Goal: Information Seeking & Learning: Check status

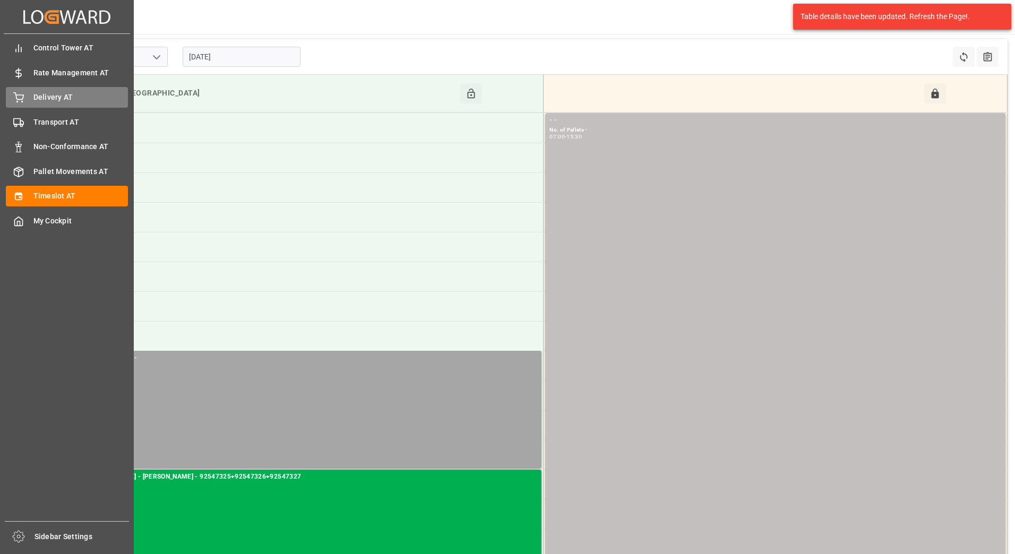
click at [28, 94] on div "Delivery AT Delivery AT" at bounding box center [67, 97] width 122 height 21
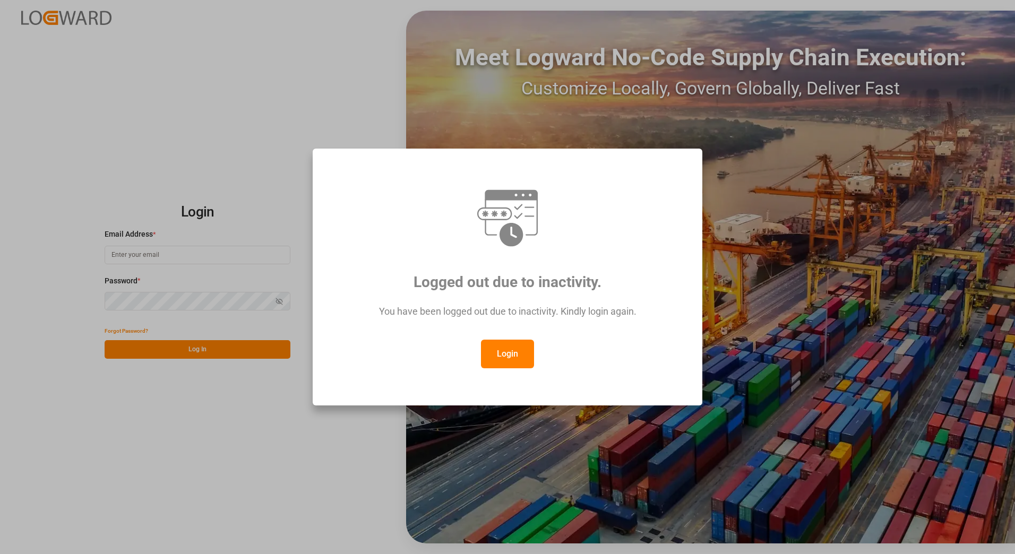
type input "[PERSON_NAME][EMAIL_ADDRESS][PERSON_NAME][DOMAIN_NAME]"
click at [521, 356] on button "Login" at bounding box center [507, 354] width 53 height 29
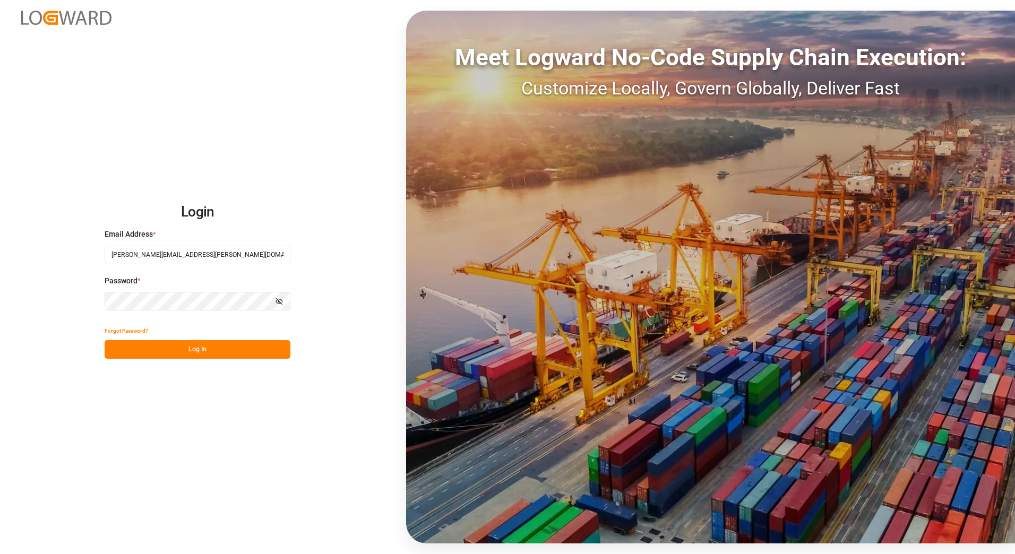
click at [277, 344] on button "Log In" at bounding box center [198, 349] width 186 height 19
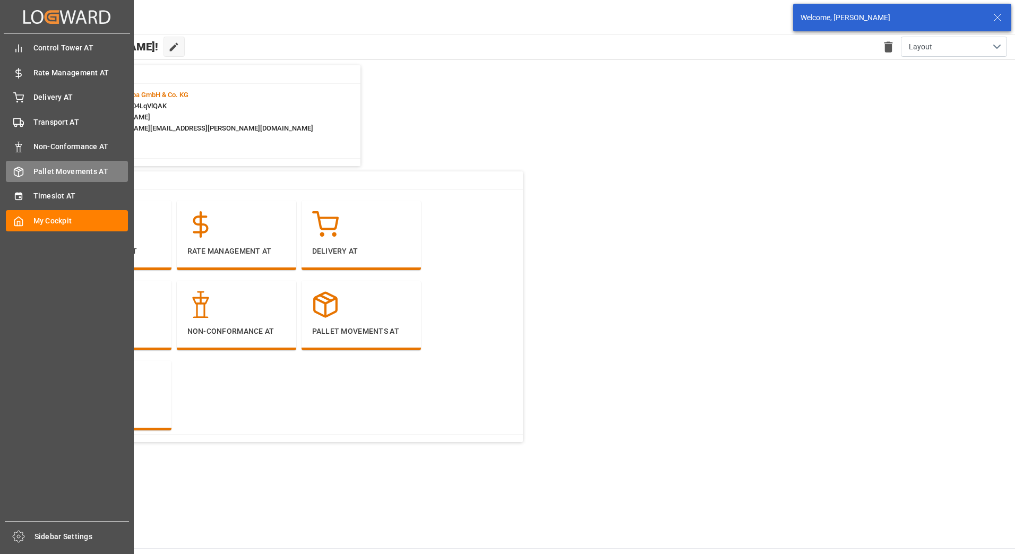
click at [24, 173] on div "Pallet Movements AT Pallet Movements AT" at bounding box center [67, 171] width 122 height 21
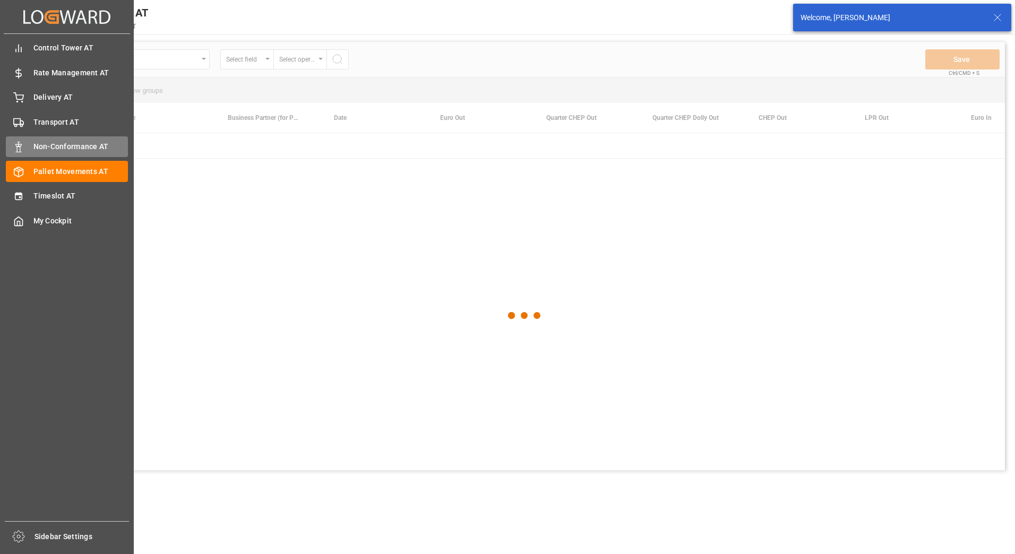
click at [37, 151] on span "Non-Conformance AT" at bounding box center [80, 146] width 95 height 11
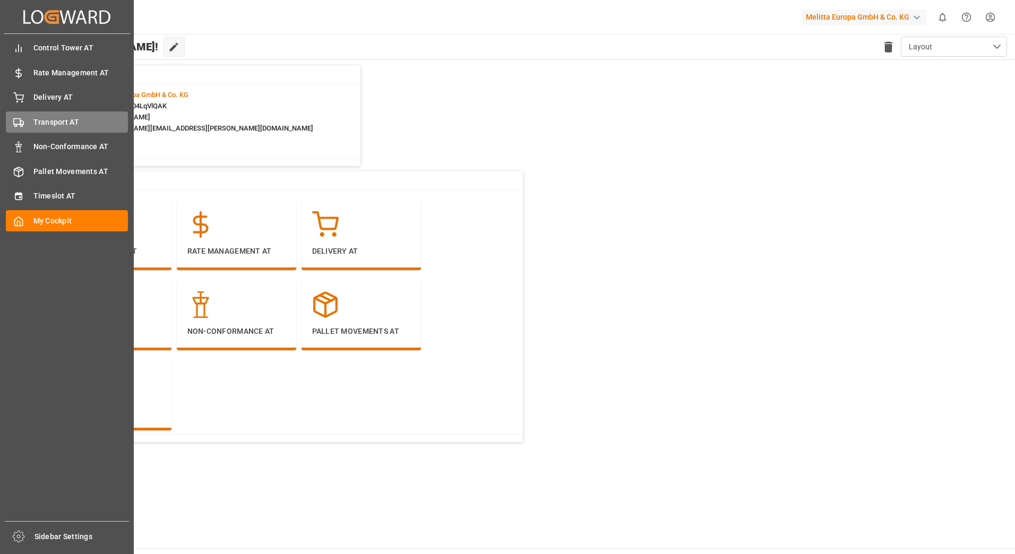
click at [21, 114] on div "Transport AT Transport AT" at bounding box center [67, 121] width 122 height 21
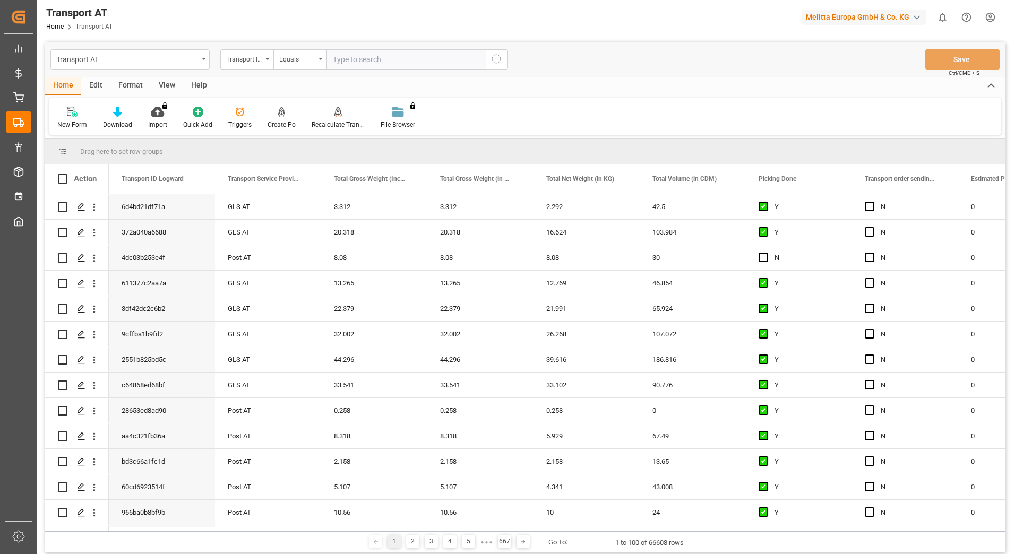
click at [247, 62] on div "Transport ID Logward" at bounding box center [244, 58] width 36 height 12
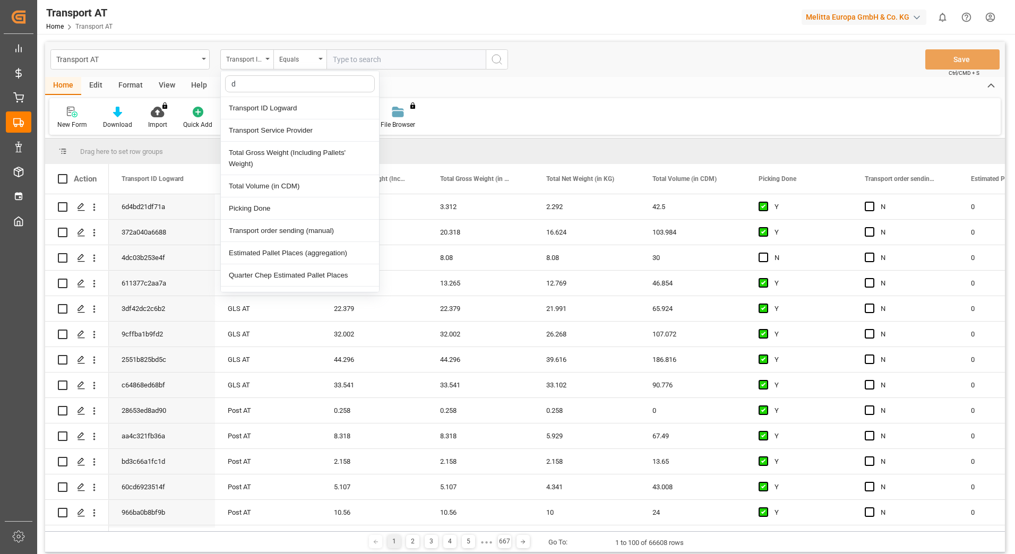
type input "do"
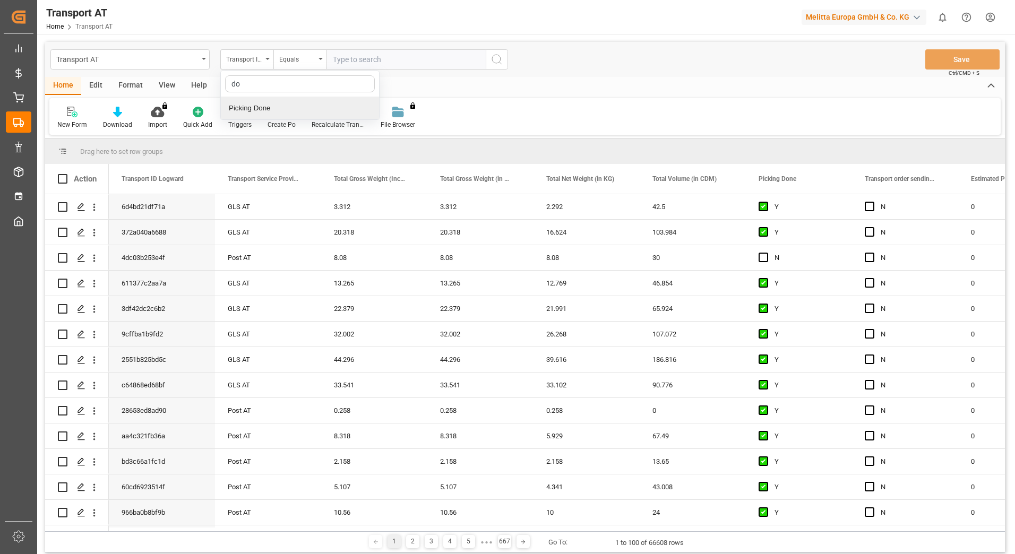
click at [246, 108] on div "Picking Done" at bounding box center [300, 108] width 158 height 22
click at [357, 55] on input "text" at bounding box center [405, 59] width 159 height 20
type input "Y"
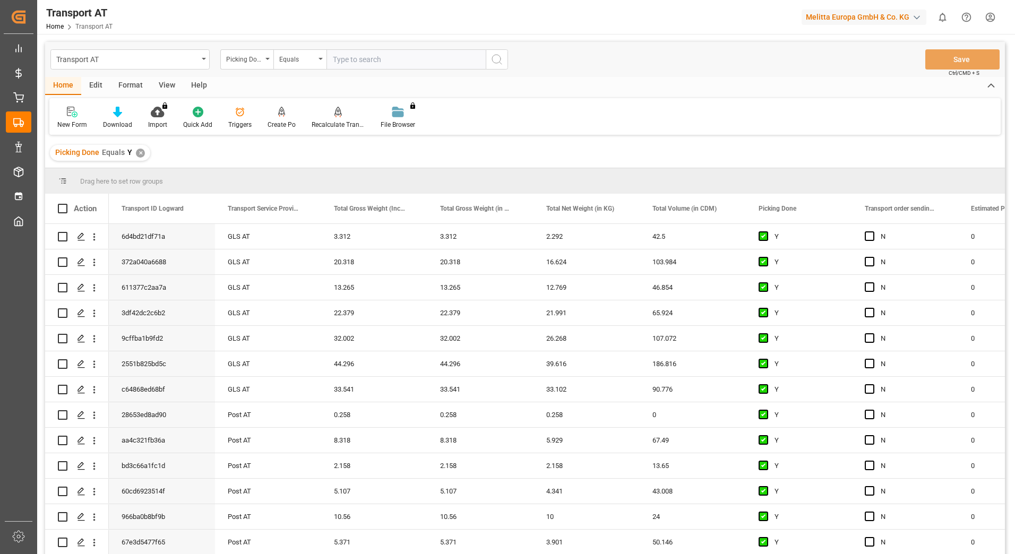
click at [266, 60] on div "Picking Done" at bounding box center [246, 59] width 53 height 20
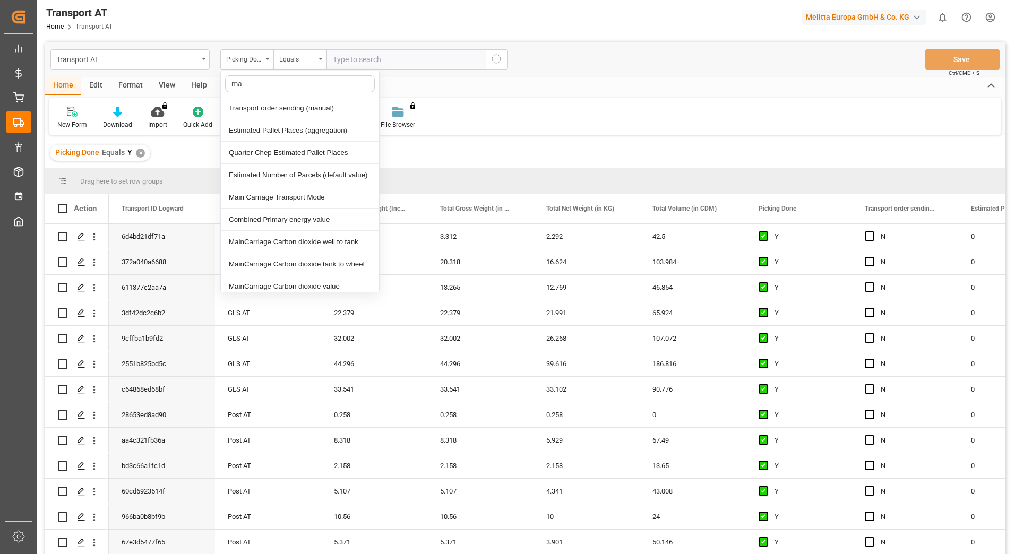
type input "man"
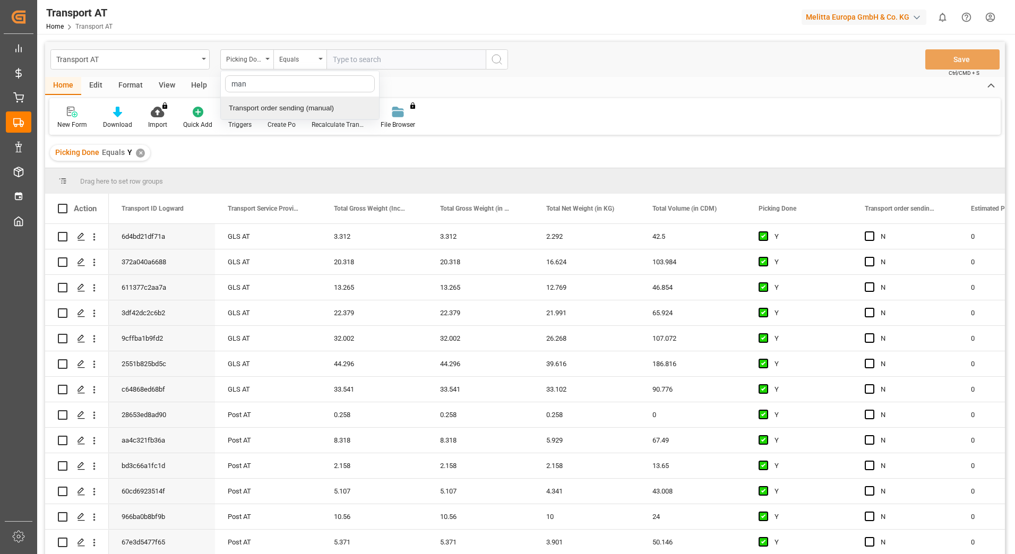
click at [284, 102] on div "Transport order sending (manual)" at bounding box center [300, 108] width 158 height 22
click at [357, 57] on input "text" at bounding box center [405, 59] width 159 height 20
type input "N"
click at [267, 58] on icon "open menu" at bounding box center [267, 59] width 4 height 2
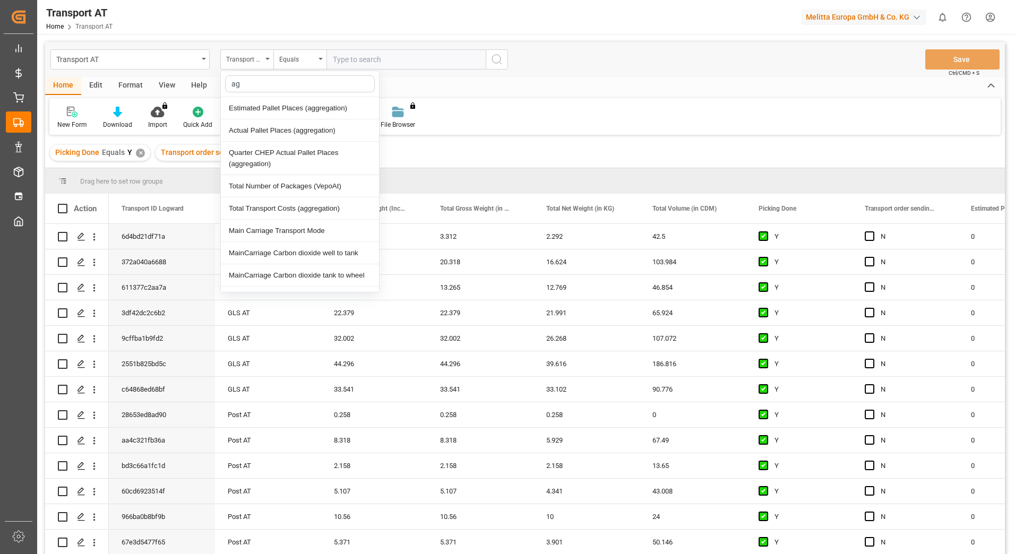
type input "agg"
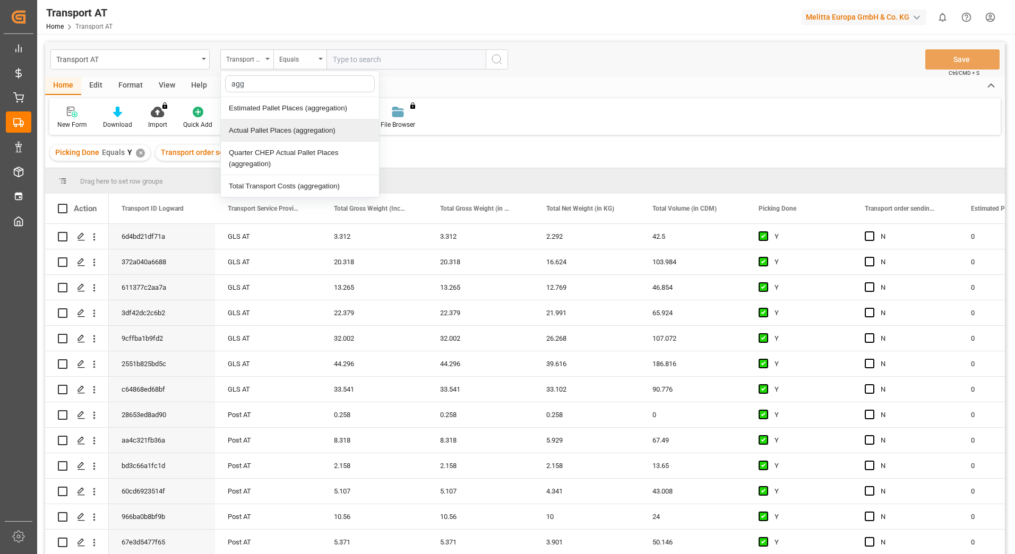
click at [259, 134] on div "Actual Pallet Places (aggregation)" at bounding box center [300, 130] width 158 height 22
click at [319, 61] on div "Equals" at bounding box center [299, 59] width 53 height 20
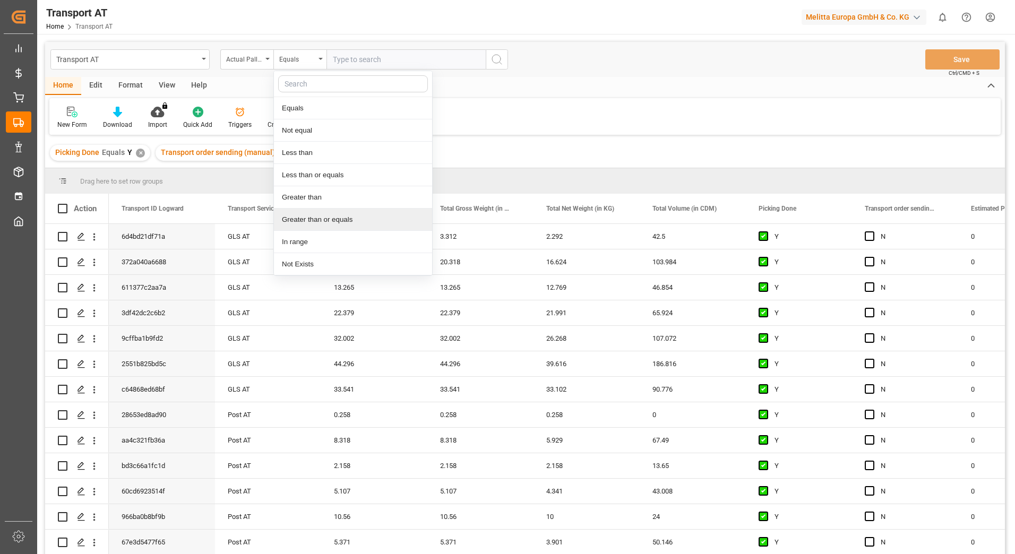
click at [317, 216] on div "Greater than or equals" at bounding box center [353, 220] width 158 height 22
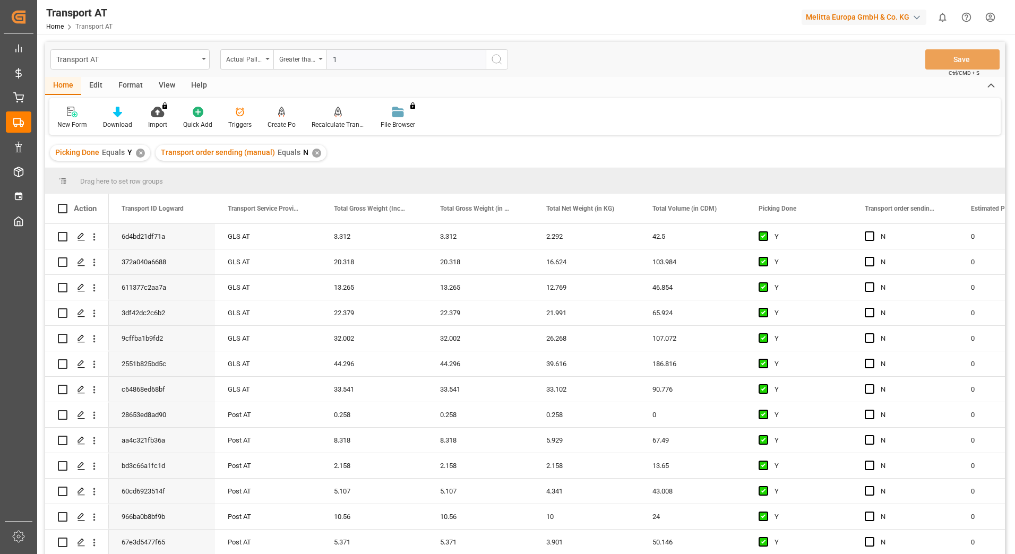
type input "1"
click at [497, 62] on icon "search button" at bounding box center [496, 59] width 13 height 13
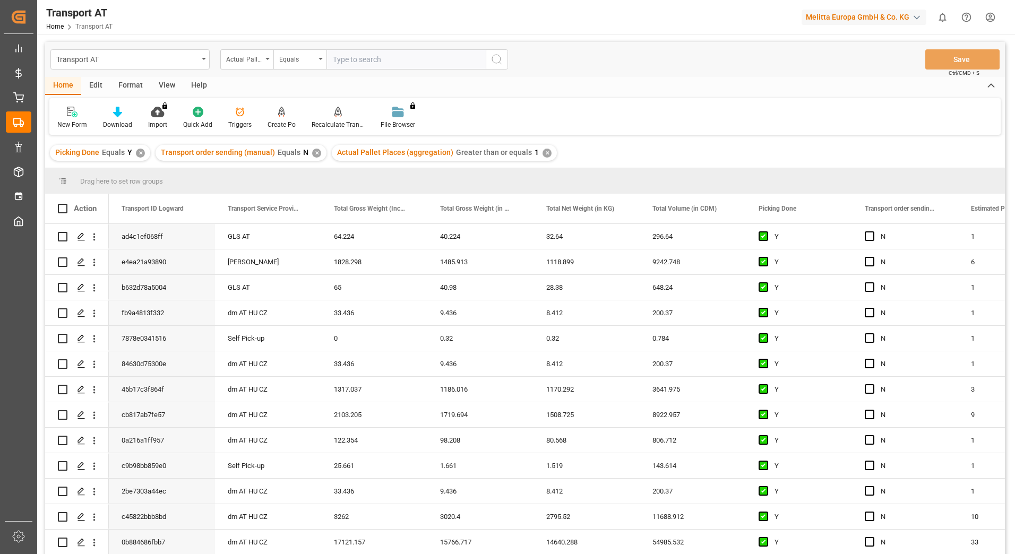
click at [169, 86] on div "View" at bounding box center [167, 86] width 32 height 18
click at [73, 114] on div at bounding box center [67, 111] width 21 height 11
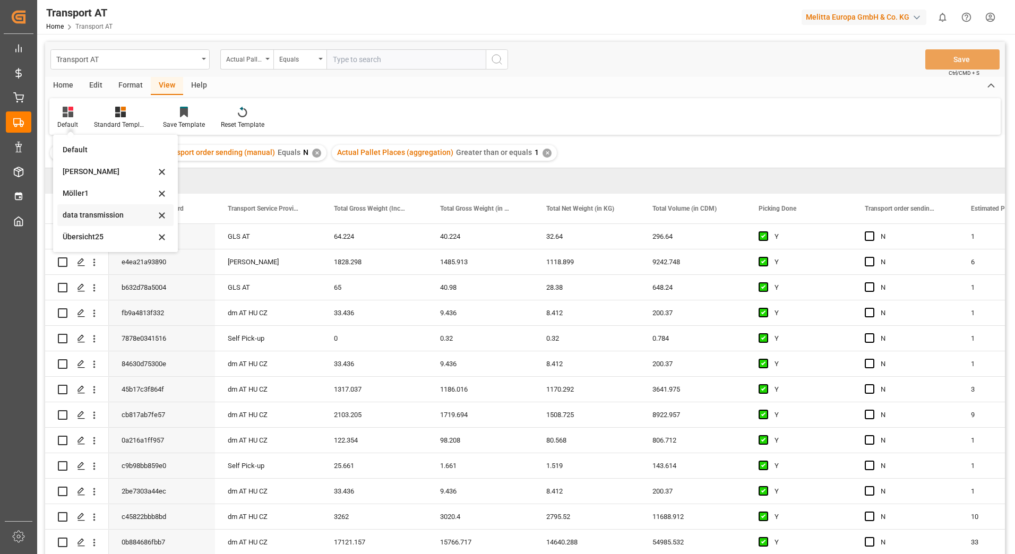
click at [82, 210] on div "data transmission" at bounding box center [109, 215] width 93 height 11
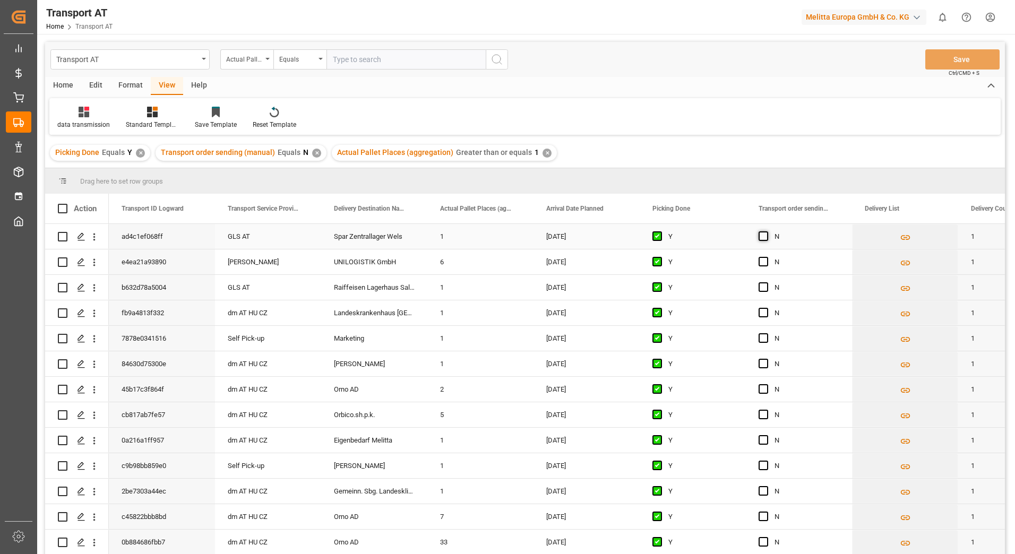
click at [762, 235] on span "Press SPACE to select this row." at bounding box center [763, 236] width 10 height 10
click at [766, 231] on input "Press SPACE to select this row." at bounding box center [766, 231] width 0 height 0
click at [760, 263] on span "Press SPACE to select this row." at bounding box center [763, 262] width 10 height 10
click at [766, 257] on input "Press SPACE to select this row." at bounding box center [766, 257] width 0 height 0
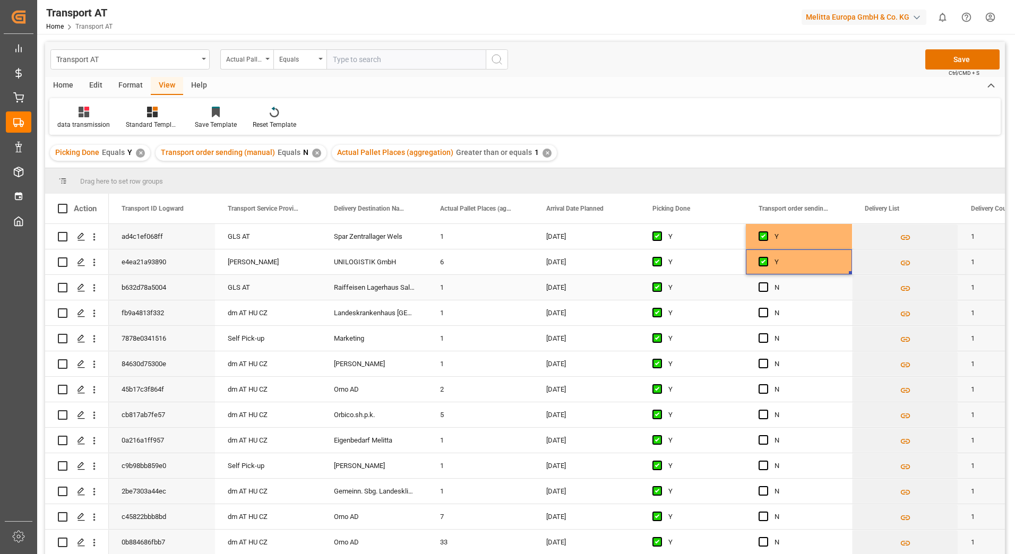
click at [250, 283] on div "GLS AT" at bounding box center [268, 287] width 106 height 25
click at [302, 292] on button "GLS AT" at bounding box center [267, 293] width 89 height 20
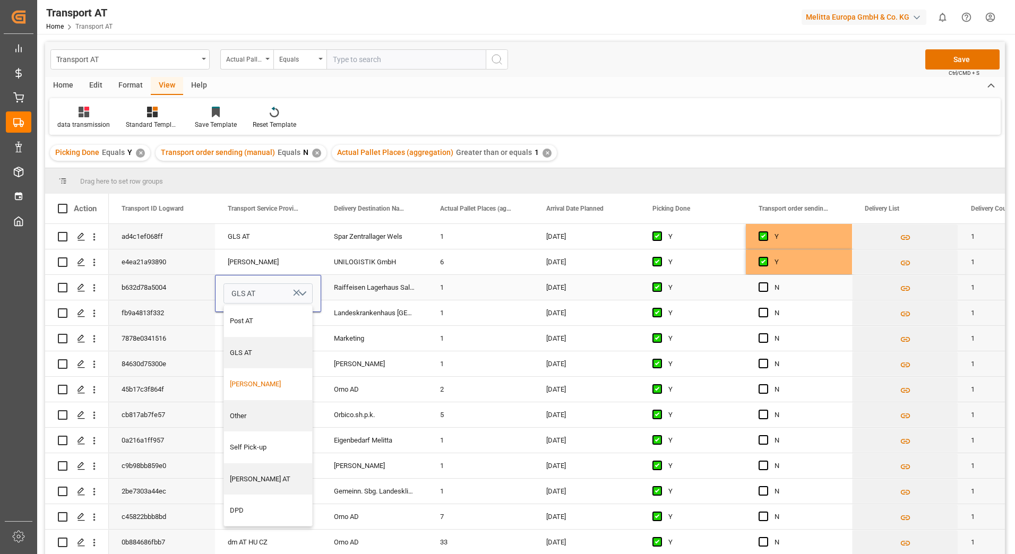
click at [250, 384] on div "[PERSON_NAME]" at bounding box center [268, 384] width 77 height 11
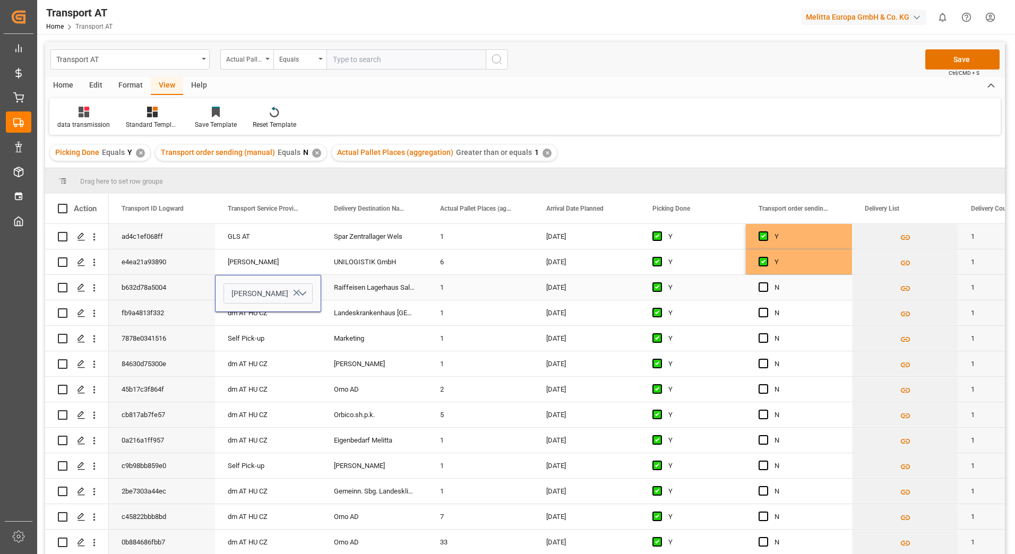
click at [345, 285] on div "Raiffeisen Lagerhaus Salzburg GmbH" at bounding box center [374, 287] width 106 height 25
click at [761, 286] on span "Press SPACE to select this row." at bounding box center [763, 287] width 10 height 10
click at [766, 282] on input "Press SPACE to select this row." at bounding box center [766, 282] width 0 height 0
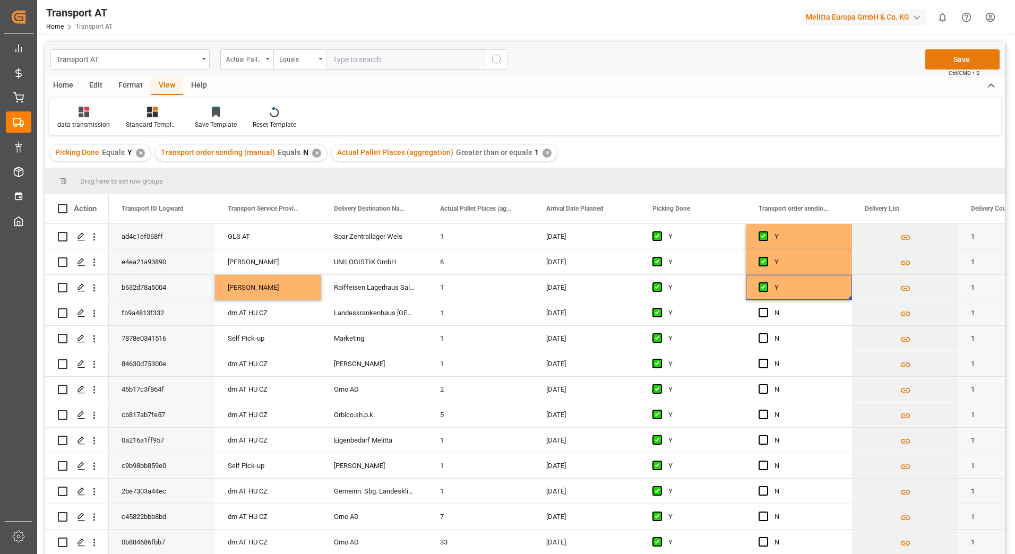
click at [950, 66] on button "Save" at bounding box center [962, 59] width 74 height 20
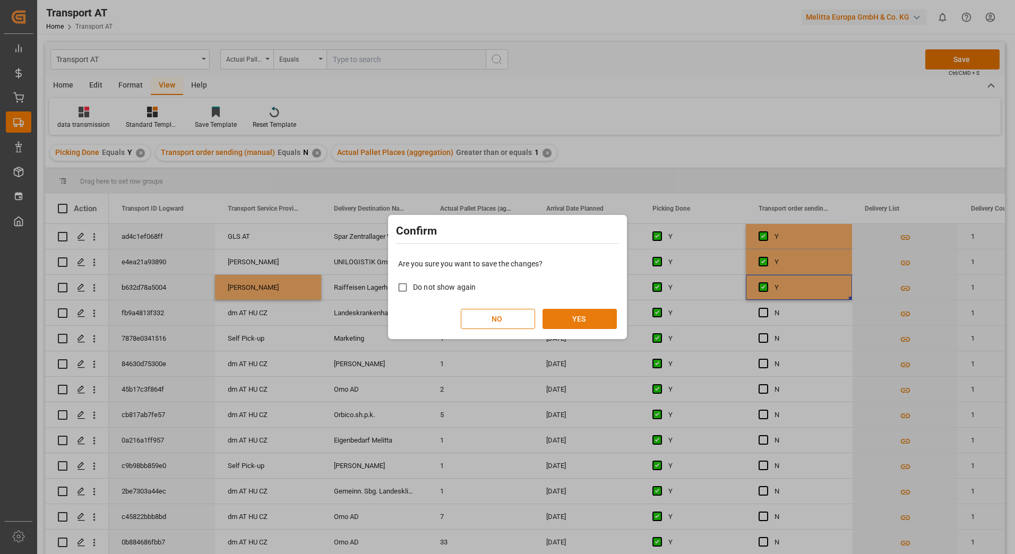
click at [599, 320] on button "YES" at bounding box center [579, 319] width 74 height 20
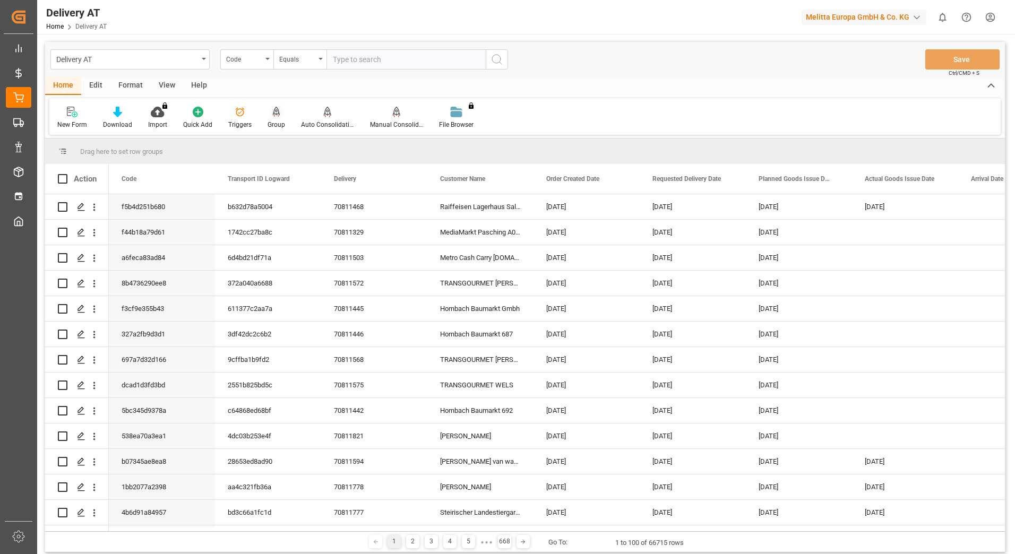
click at [265, 111] on div "Group" at bounding box center [275, 117] width 33 height 23
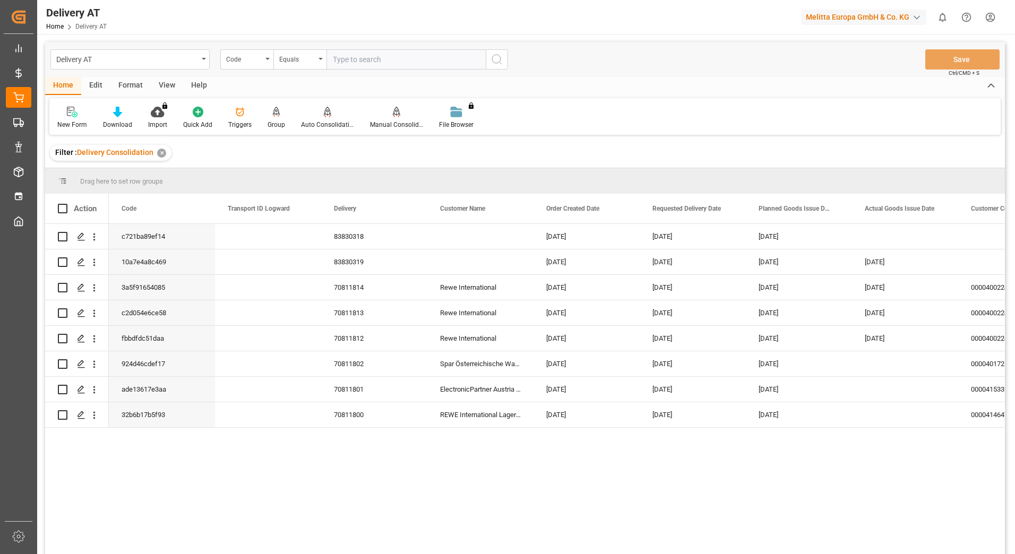
click at [172, 84] on div "View" at bounding box center [167, 86] width 32 height 18
click at [81, 122] on div "Active Filter Template" at bounding box center [83, 125] width 53 height 10
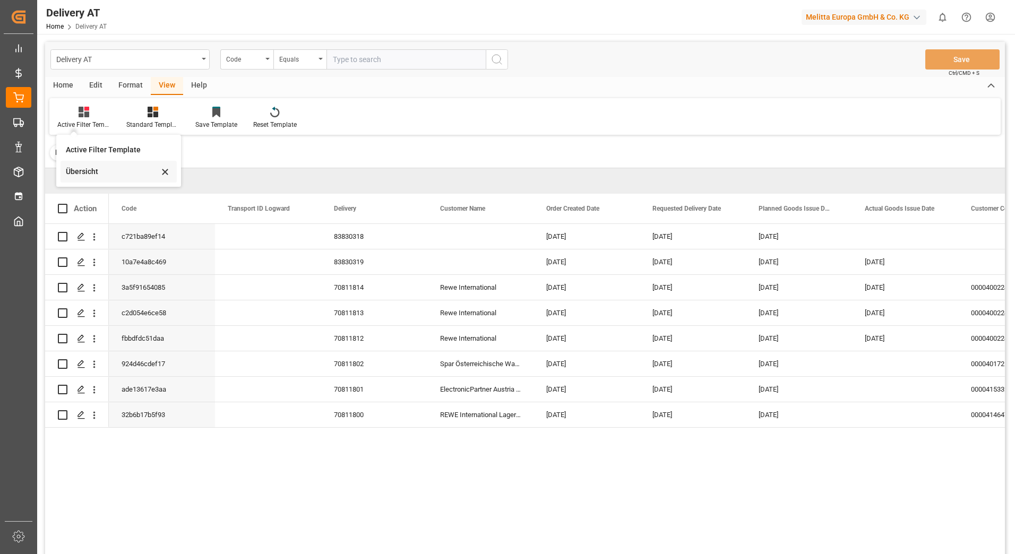
click at [104, 170] on div "Übersicht" at bounding box center [112, 171] width 93 height 11
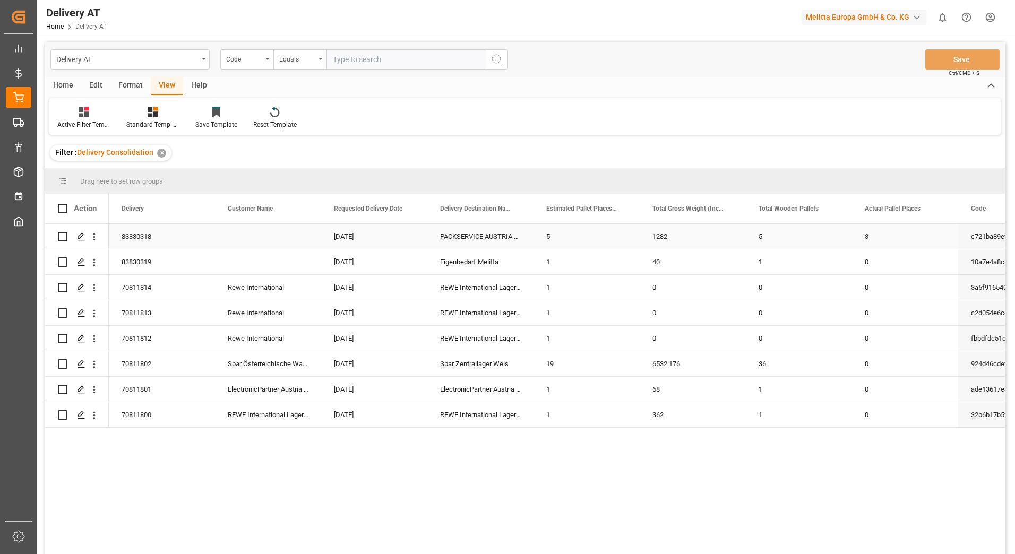
click at [266, 232] on div "Press SPACE to select this row." at bounding box center [268, 236] width 106 height 25
click at [300, 239] on div "Press SPACE to select this row." at bounding box center [268, 236] width 106 height 25
click at [305, 239] on input "Press SPACE to select this row." at bounding box center [267, 242] width 89 height 20
type input "Packservice"
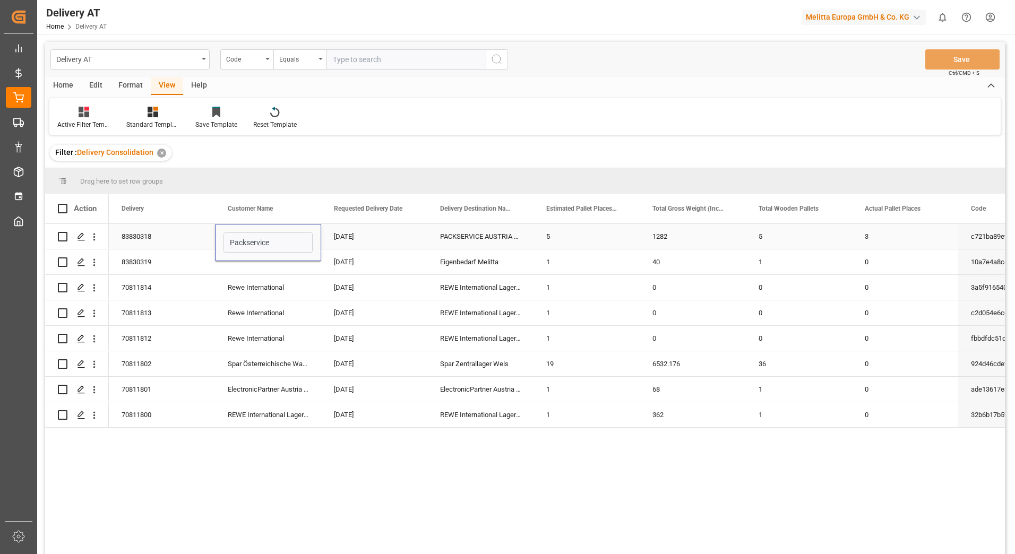
click at [376, 233] on div "[DATE]" at bounding box center [374, 236] width 106 height 25
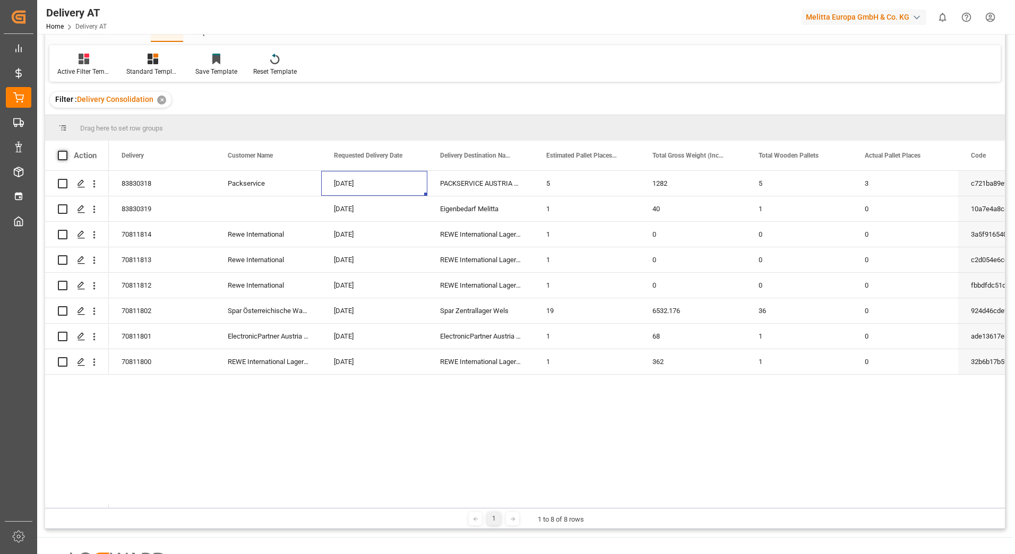
click at [62, 153] on span at bounding box center [63, 156] width 10 height 10
click at [66, 151] on input "checkbox" at bounding box center [66, 151] width 0 height 0
checkbox input "true"
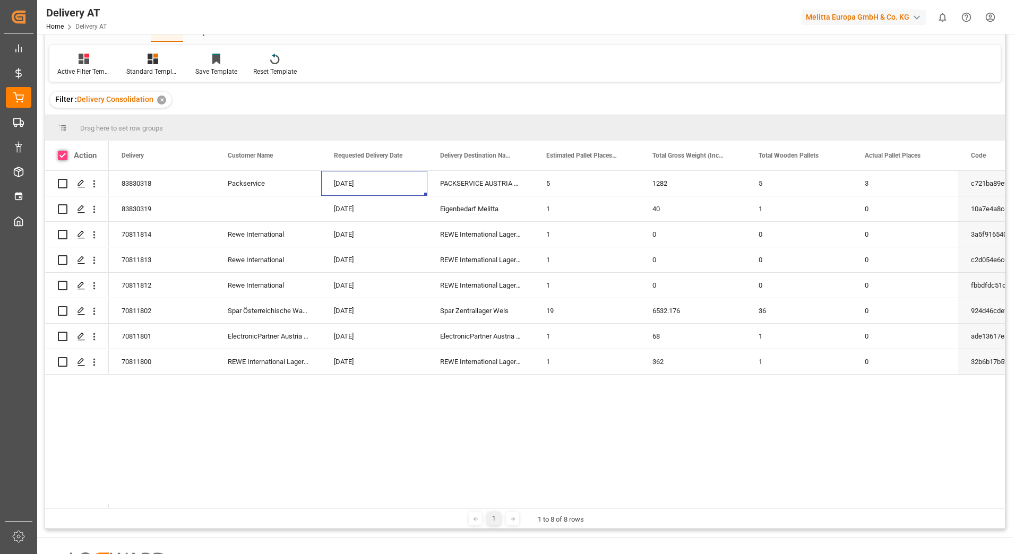
checkbox input "true"
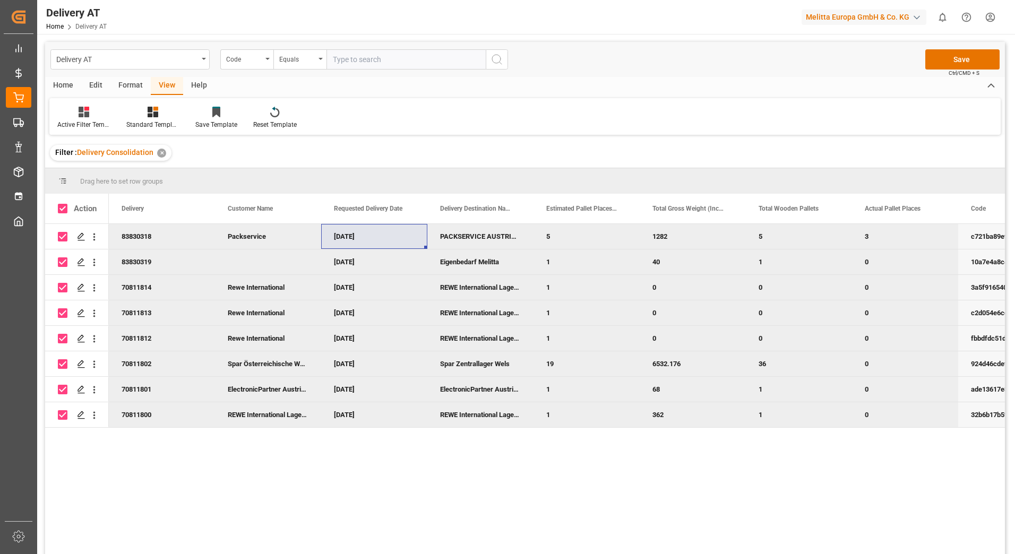
click at [67, 81] on div "Home" at bounding box center [63, 86] width 36 height 18
click at [325, 114] on icon at bounding box center [327, 111] width 7 height 9
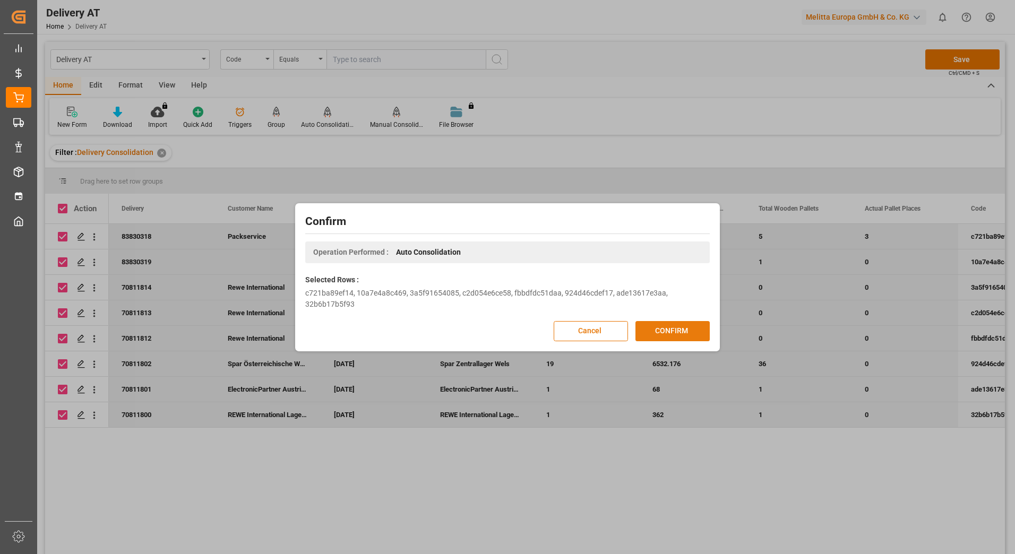
click at [667, 330] on button "CONFIRM" at bounding box center [672, 331] width 74 height 20
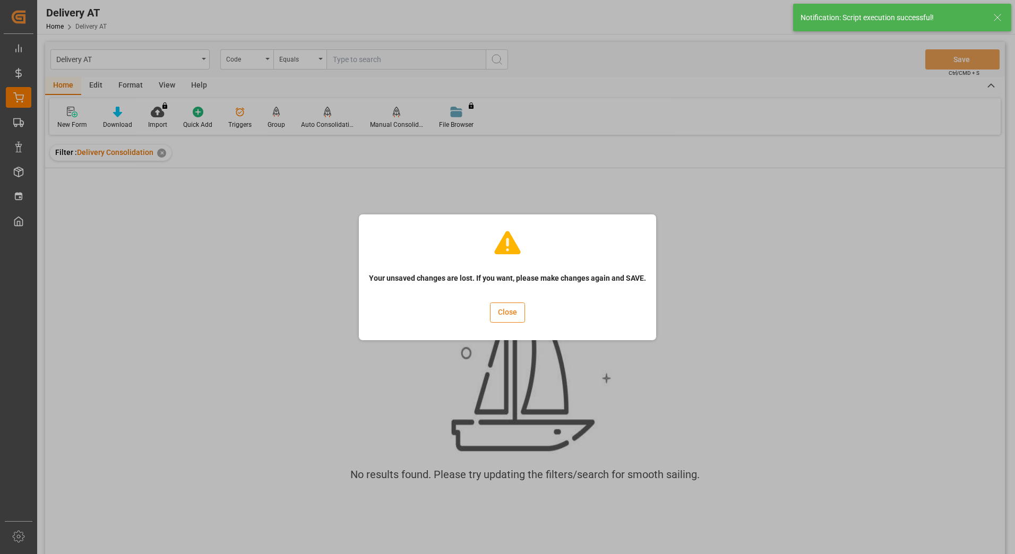
click at [510, 311] on button "Close" at bounding box center [507, 312] width 35 height 20
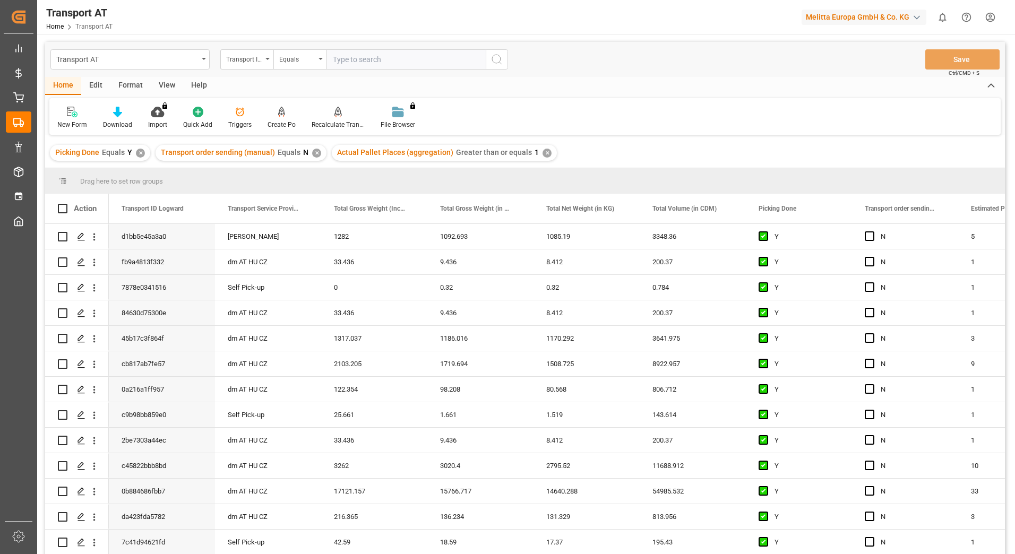
click at [172, 80] on div "View" at bounding box center [167, 86] width 32 height 18
click at [70, 110] on icon at bounding box center [70, 109] width 5 height 4
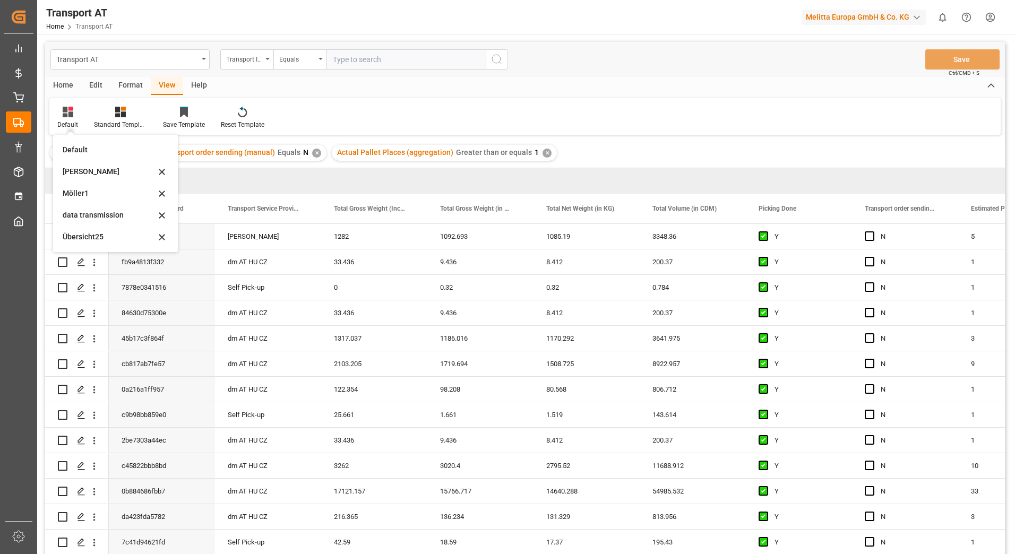
click at [95, 208] on div "data transmission" at bounding box center [115, 215] width 116 height 22
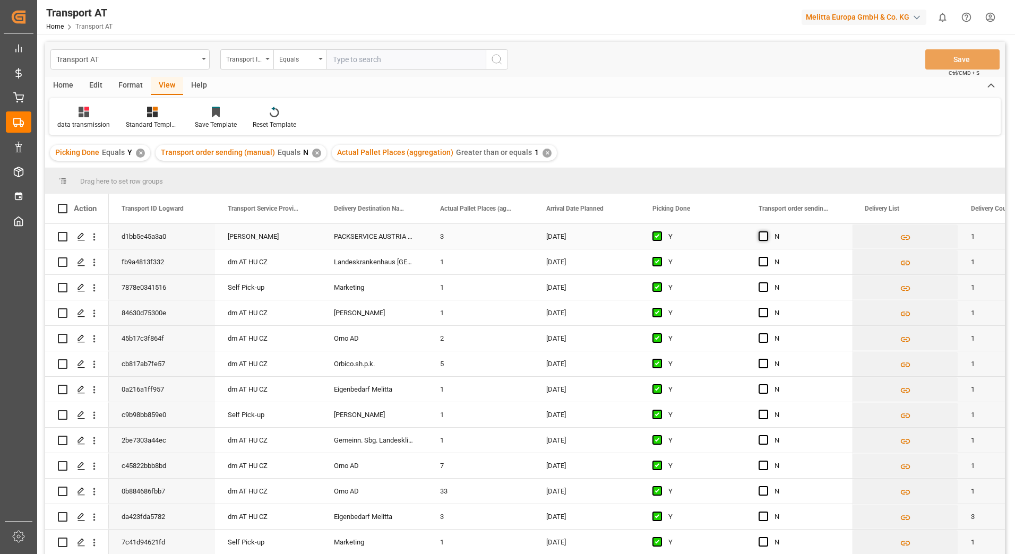
click at [760, 236] on span "Press SPACE to select this row." at bounding box center [763, 236] width 10 height 10
click at [766, 231] on input "Press SPACE to select this row." at bounding box center [766, 231] width 0 height 0
click at [936, 58] on button "Save" at bounding box center [962, 59] width 74 height 20
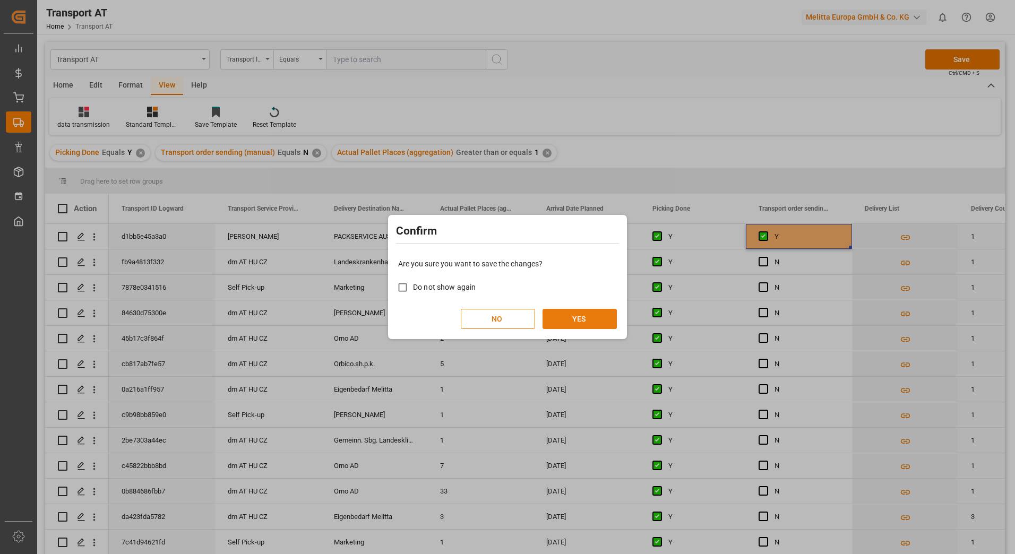
click at [587, 317] on button "YES" at bounding box center [579, 319] width 74 height 20
